Goal: Task Accomplishment & Management: Use online tool/utility

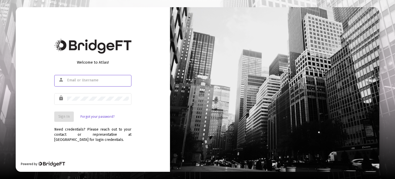
type input "[PERSON_NAME][EMAIL_ADDRESS][DOMAIN_NAME]"
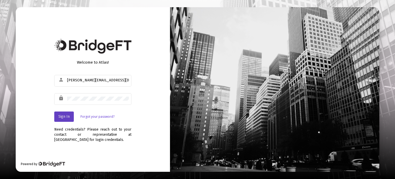
click at [66, 119] on button "Sign In" at bounding box center [64, 116] width 20 height 10
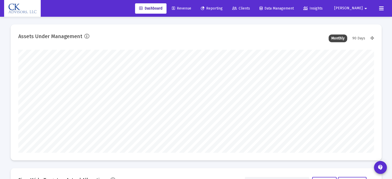
type input "[DATE]"
click at [222, 7] on span "Reporting" at bounding box center [212, 8] width 22 height 4
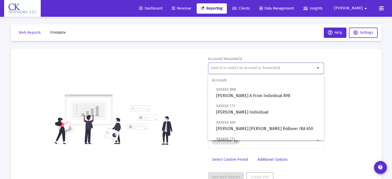
click at [215, 66] on input "text" at bounding box center [263, 68] width 104 height 4
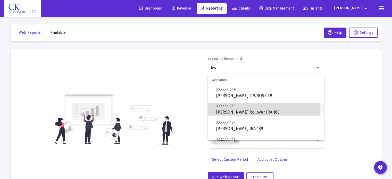
click at [255, 108] on span "XXXXXX 160 [PERSON_NAME] Rollover IRA 160" at bounding box center [267, 109] width 103 height 13
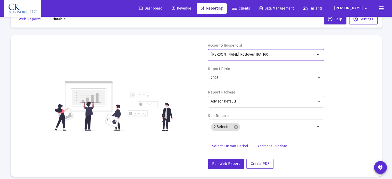
scroll to position [18, 0]
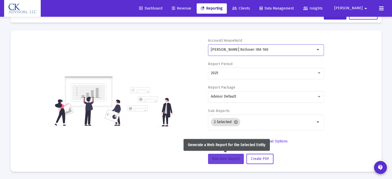
click at [232, 157] on span "Run Web Report" at bounding box center [226, 159] width 28 height 4
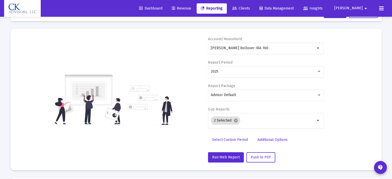
scroll to position [0, 0]
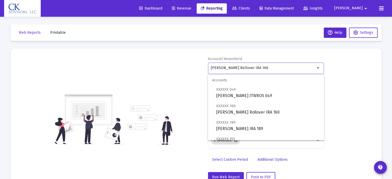
drag, startPoint x: 273, startPoint y: 69, endPoint x: 202, endPoint y: 75, distance: 70.8
click at [202, 75] on div "Account/Household [PERSON_NAME] Rollover IRA 160 arrow_drop_down Report Period …" at bounding box center [195, 119] width 355 height 126
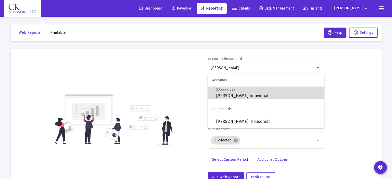
click at [239, 94] on span "XXXXXX 589 [PERSON_NAME] Individual" at bounding box center [267, 92] width 103 height 13
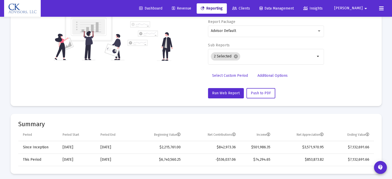
scroll to position [67, 0]
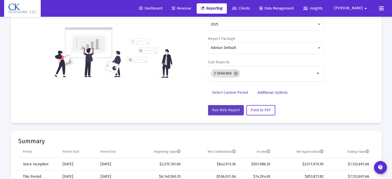
click at [224, 106] on button "Run Web Report" at bounding box center [226, 110] width 36 height 10
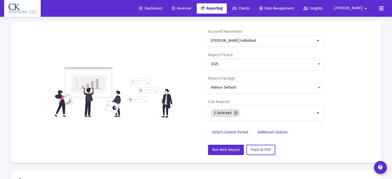
scroll to position [15, 0]
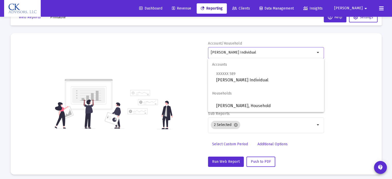
drag, startPoint x: 258, startPoint y: 53, endPoint x: 182, endPoint y: 49, distance: 76.0
click at [181, 49] on div "Account/Household [PERSON_NAME] Individual arrow_drop_down Report Period 2025 R…" at bounding box center [195, 104] width 355 height 126
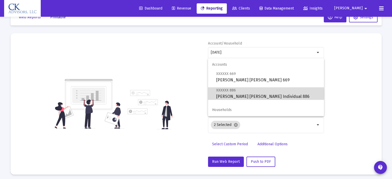
click at [247, 94] on span "XXXXXX 886 [PERSON_NAME] [PERSON_NAME] Individual 886" at bounding box center [267, 93] width 103 height 13
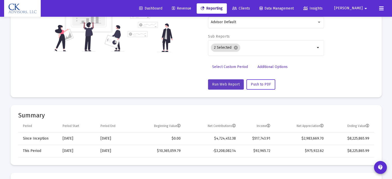
click at [221, 85] on span "Run Web Report" at bounding box center [226, 84] width 28 height 4
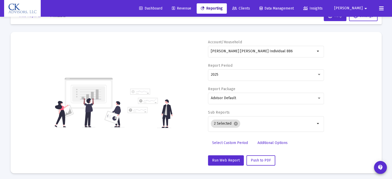
scroll to position [0, 0]
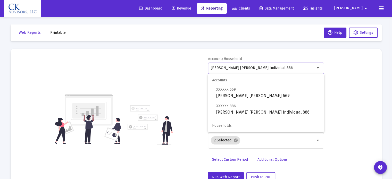
drag, startPoint x: 271, startPoint y: 67, endPoint x: 178, endPoint y: 63, distance: 92.5
click at [178, 64] on div "Account/Household [PERSON_NAME] [PERSON_NAME] Individual 886 arrow_drop_down Re…" at bounding box center [195, 119] width 355 height 126
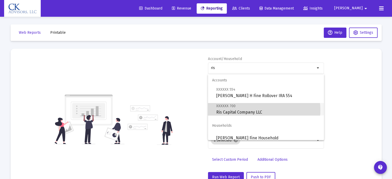
click at [252, 110] on span "XXXXXX 700 Ris Capital Company LLC" at bounding box center [267, 109] width 103 height 13
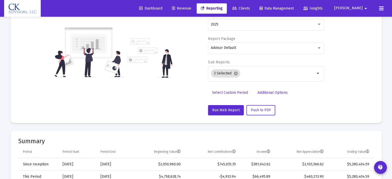
scroll to position [77, 0]
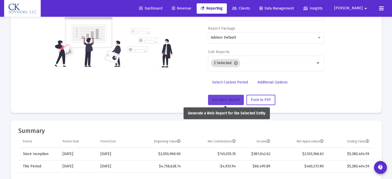
click at [228, 98] on span "Run Web Report" at bounding box center [226, 100] width 28 height 4
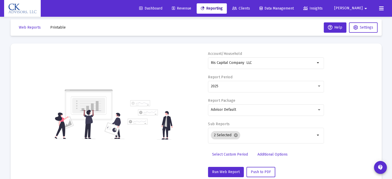
scroll to position [0, 0]
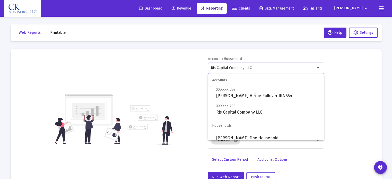
drag, startPoint x: 259, startPoint y: 67, endPoint x: 187, endPoint y: 54, distance: 72.5
click at [187, 54] on mat-card "Account/Household Ris Capital Company LLC arrow_drop_down Report Period 2025 Re…" at bounding box center [196, 119] width 371 height 141
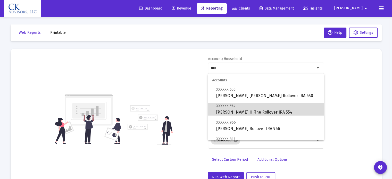
click at [274, 112] on span "XXXXXX 554 [PERSON_NAME] H Fine Rollover IRA 554" at bounding box center [267, 109] width 103 height 13
type input "[PERSON_NAME] H Fine Rollover IRA 554"
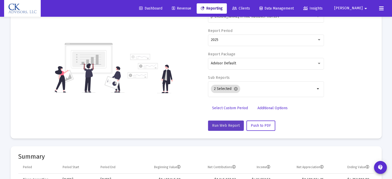
click at [225, 122] on button "Run Web Report" at bounding box center [226, 125] width 36 height 10
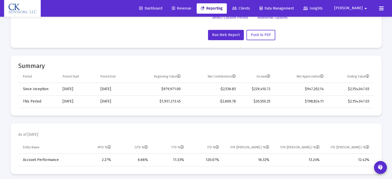
scroll to position [144, 0]
